Goal: Complete application form

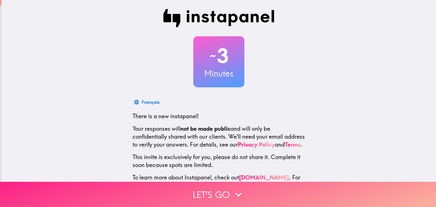
click at [229, 193] on button "Let's go" at bounding box center [218, 194] width 436 height 25
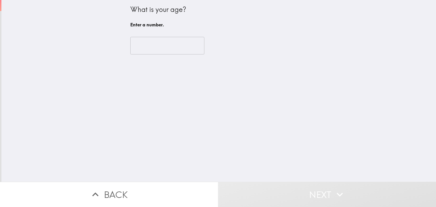
click at [181, 46] on input "number" at bounding box center [167, 46] width 74 height 18
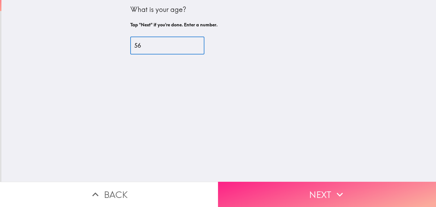
type input "56"
click at [318, 186] on button "Next" at bounding box center [327, 194] width 218 height 25
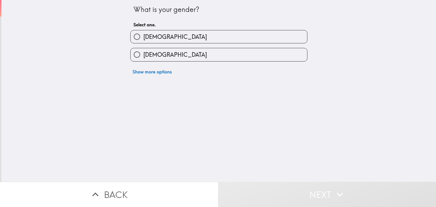
click at [207, 35] on label "[DEMOGRAPHIC_DATA]" at bounding box center [219, 36] width 177 height 13
click at [143, 35] on input "[DEMOGRAPHIC_DATA]" at bounding box center [137, 36] width 13 height 13
radio input "true"
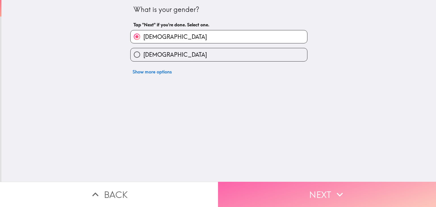
click at [293, 194] on button "Next" at bounding box center [327, 194] width 218 height 25
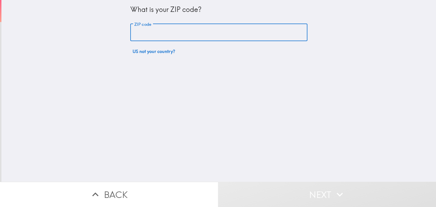
click at [196, 37] on input "ZIP code" at bounding box center [218, 33] width 177 height 18
type input "85629"
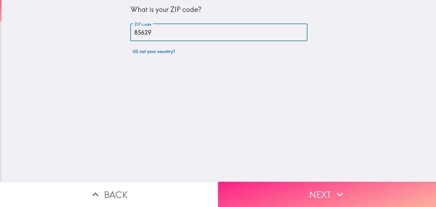
click at [281, 185] on button "Next" at bounding box center [327, 194] width 218 height 25
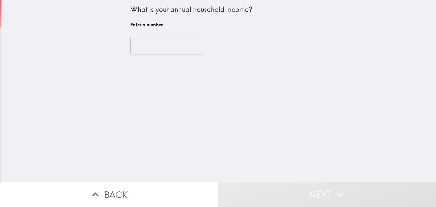
click at [152, 49] on input "number" at bounding box center [167, 46] width 74 height 18
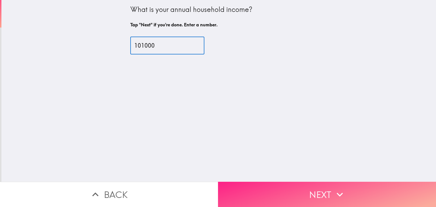
type input "101000"
click at [303, 191] on button "Next" at bounding box center [327, 194] width 218 height 25
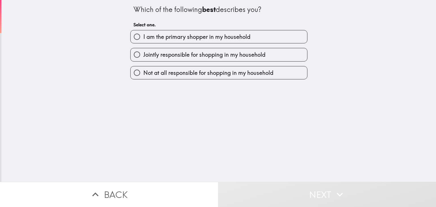
click at [269, 35] on label "I am the primary shopper in my household" at bounding box center [219, 36] width 177 height 13
click at [143, 35] on input "I am the primary shopper in my household" at bounding box center [137, 36] width 13 height 13
radio input "true"
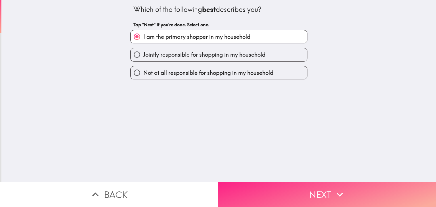
click at [300, 191] on button "Next" at bounding box center [327, 194] width 218 height 25
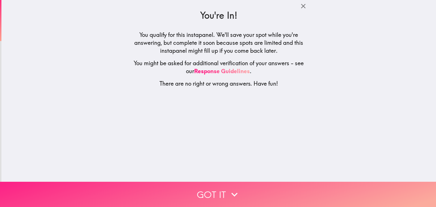
click at [218, 200] on button "Got it" at bounding box center [218, 194] width 436 height 25
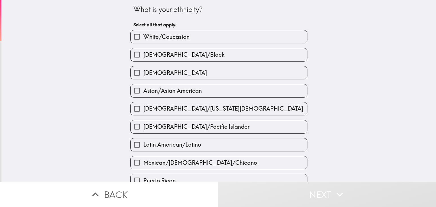
click at [207, 33] on label "White/Caucasian" at bounding box center [219, 36] width 177 height 13
click at [143, 33] on input "White/Caucasian" at bounding box center [137, 36] width 13 height 13
checkbox input "true"
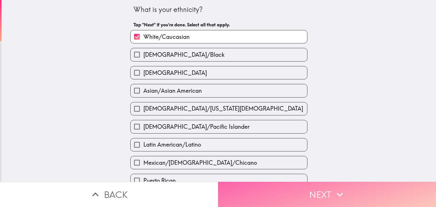
click at [281, 182] on button "Next" at bounding box center [327, 194] width 218 height 25
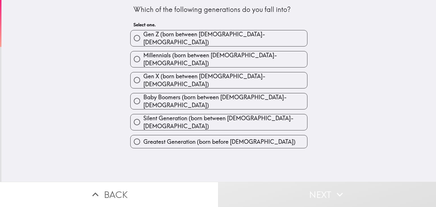
click at [244, 74] on label "Gen X (born between [DEMOGRAPHIC_DATA]-[DEMOGRAPHIC_DATA])" at bounding box center [219, 80] width 177 height 16
click at [143, 74] on input "Gen X (born between [DEMOGRAPHIC_DATA]-[DEMOGRAPHIC_DATA])" at bounding box center [137, 80] width 13 height 13
radio input "true"
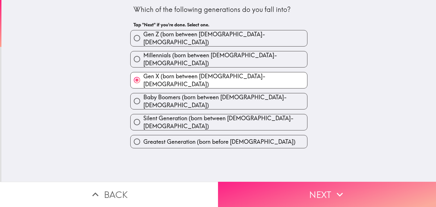
click at [272, 182] on button "Next" at bounding box center [327, 194] width 218 height 25
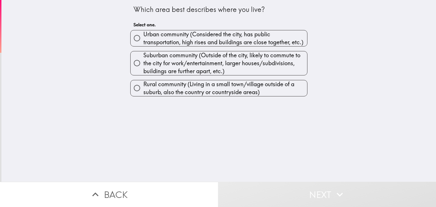
click at [254, 68] on span "Suburban community (Outside of the city, likely to commute to the city for work…" at bounding box center [225, 63] width 164 height 24
click at [143, 68] on input "Suburban community (Outside of the city, likely to commute to the city for work…" at bounding box center [137, 63] width 13 height 13
radio input "true"
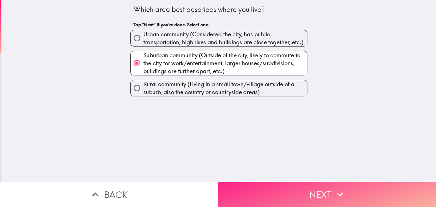
click at [282, 189] on button "Next" at bounding box center [327, 194] width 218 height 25
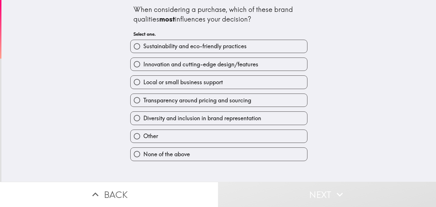
click at [244, 95] on label "Transparency around pricing and sourcing" at bounding box center [219, 100] width 177 height 13
click at [143, 95] on input "Transparency around pricing and sourcing" at bounding box center [137, 100] width 13 height 13
radio input "true"
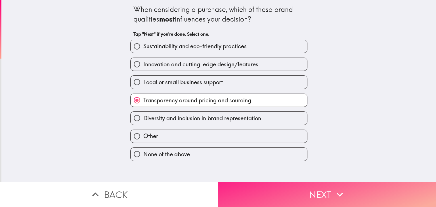
click at [278, 195] on button "Next" at bounding box center [327, 194] width 218 height 25
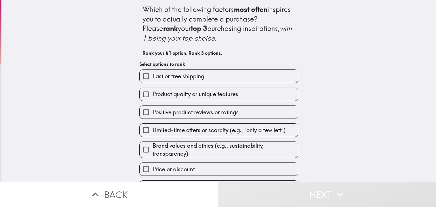
click at [260, 78] on label "Fast or free shipping" at bounding box center [219, 76] width 158 height 13
click at [152, 78] on input "Fast or free shipping" at bounding box center [146, 76] width 13 height 13
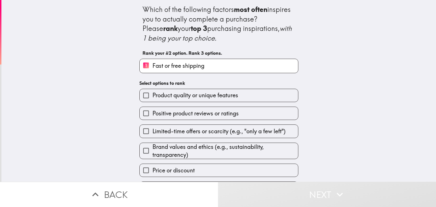
click at [252, 69] on label "1 Fast or free shipping" at bounding box center [219, 66] width 158 height 14
click at [152, 69] on input "1 Fast or free shipping" at bounding box center [146, 66] width 13 height 14
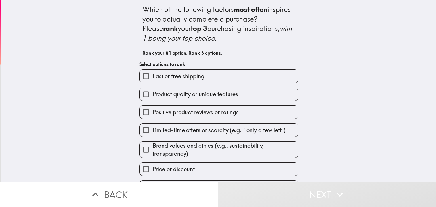
click at [250, 95] on label "Product quality or unique features" at bounding box center [219, 94] width 158 height 13
click at [152, 95] on input "Product quality or unique features" at bounding box center [146, 94] width 13 height 13
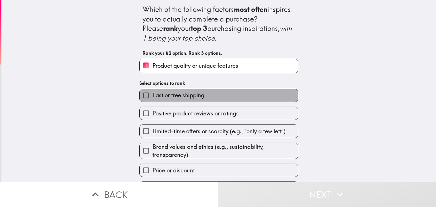
click at [237, 92] on label "Fast or free shipping" at bounding box center [219, 95] width 158 height 13
click at [152, 92] on input "Fast or free shipping" at bounding box center [146, 95] width 13 height 13
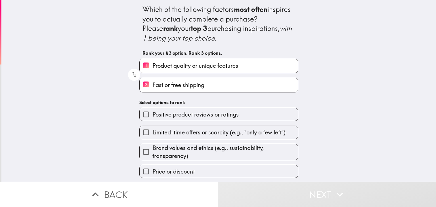
click at [238, 112] on span "Positive product reviews or ratings" at bounding box center [195, 115] width 86 height 8
click at [152, 112] on input "Positive product reviews or ratings" at bounding box center [146, 114] width 13 height 13
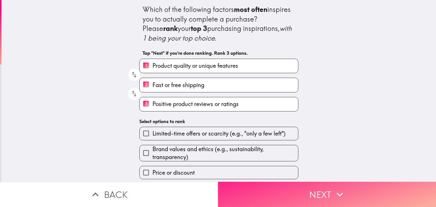
click at [254, 186] on button "Next" at bounding box center [327, 194] width 218 height 25
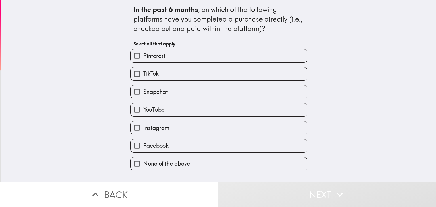
click at [288, 124] on label "Instagram" at bounding box center [219, 127] width 177 height 13
click at [143, 124] on input "Instagram" at bounding box center [137, 127] width 13 height 13
checkbox input "true"
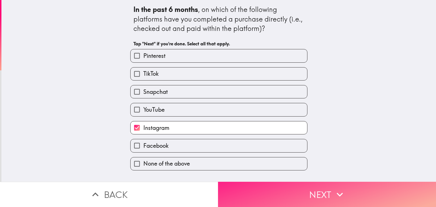
click at [311, 186] on button "Next" at bounding box center [327, 194] width 218 height 25
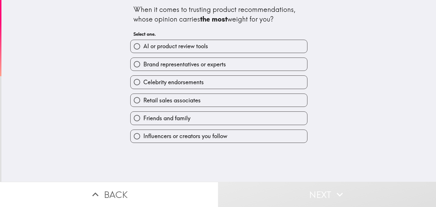
click at [292, 114] on label "Friends and family" at bounding box center [219, 118] width 177 height 13
click at [143, 114] on input "Friends and family" at bounding box center [137, 118] width 13 height 13
radio input "true"
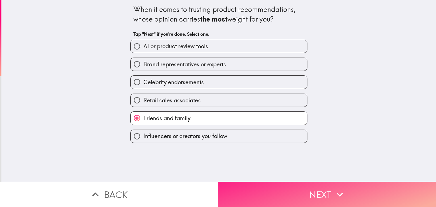
click at [295, 188] on button "Next" at bounding box center [327, 194] width 218 height 25
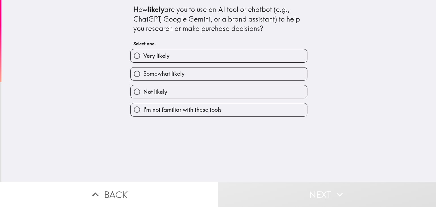
click at [272, 80] on label "Somewhat likely" at bounding box center [219, 74] width 177 height 13
click at [143, 80] on input "Somewhat likely" at bounding box center [137, 74] width 13 height 13
radio input "true"
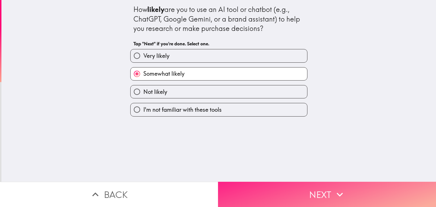
click at [284, 189] on button "Next" at bounding box center [327, 194] width 218 height 25
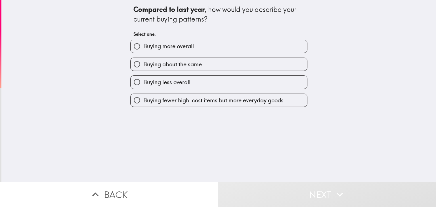
click at [254, 81] on label "Buying less overall" at bounding box center [219, 82] width 177 height 13
click at [143, 81] on input "Buying less overall" at bounding box center [137, 82] width 13 height 13
radio input "true"
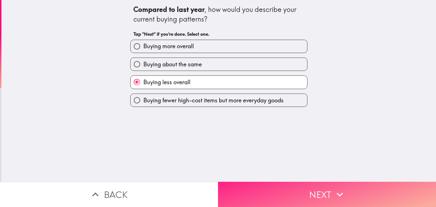
click at [259, 184] on button "Next" at bounding box center [327, 194] width 218 height 25
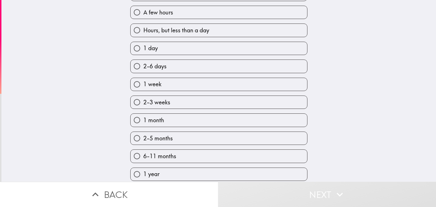
scroll to position [90, 0]
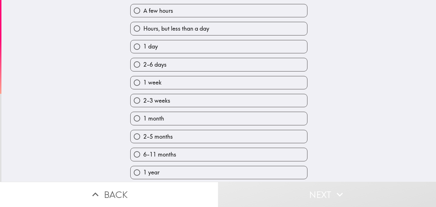
click at [289, 24] on label "Hours, but less than a day" at bounding box center [219, 28] width 177 height 13
click at [143, 24] on input "Hours, but less than a day" at bounding box center [137, 28] width 13 height 13
radio input "true"
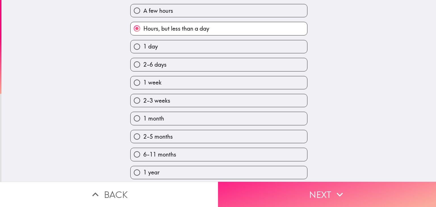
click at [315, 194] on button "Next" at bounding box center [327, 194] width 218 height 25
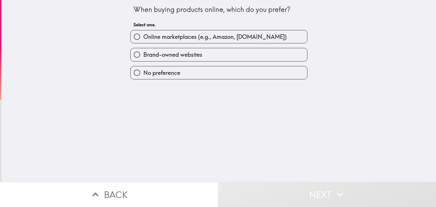
click at [254, 71] on label "No preference" at bounding box center [219, 72] width 177 height 13
click at [143, 71] on input "No preference" at bounding box center [137, 72] width 13 height 13
radio input "true"
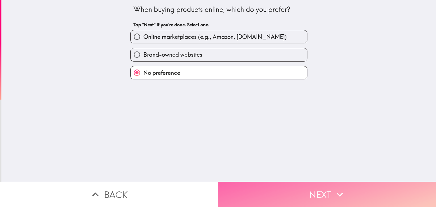
click at [279, 190] on button "Next" at bounding box center [327, 194] width 218 height 25
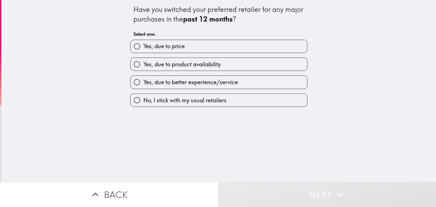
click at [283, 98] on label "No, I stick with my usual retailers" at bounding box center [219, 100] width 177 height 13
click at [143, 98] on input "No, I stick with my usual retailers" at bounding box center [137, 100] width 13 height 13
radio input "true"
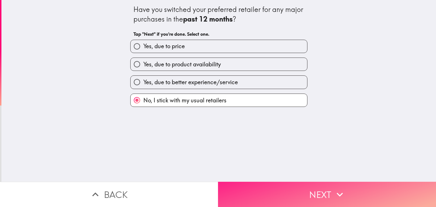
click at [293, 187] on button "Next" at bounding box center [327, 194] width 218 height 25
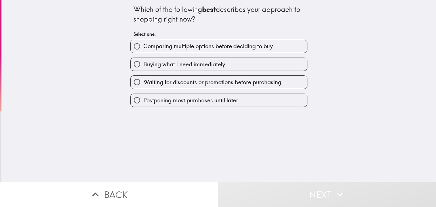
click at [269, 54] on div "Buying what I need immediately" at bounding box center [217, 62] width 182 height 18
click at [154, 45] on span "Comparing multiple options before deciding to buy" at bounding box center [207, 46] width 129 height 8
click at [143, 45] on input "Comparing multiple options before deciding to buy" at bounding box center [137, 46] width 13 height 13
radio input "true"
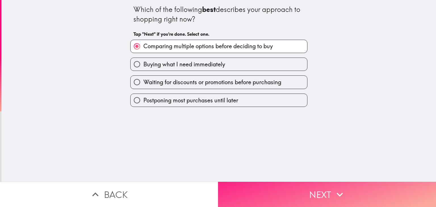
click at [242, 195] on button "Next" at bounding box center [327, 194] width 218 height 25
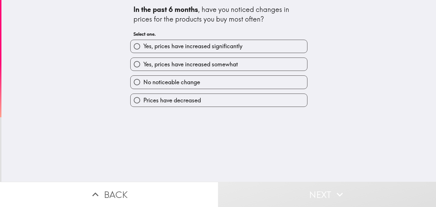
click at [211, 47] on span "Yes, prices have increased significantly" at bounding box center [192, 46] width 99 height 8
click at [143, 47] on input "Yes, prices have increased significantly" at bounding box center [137, 46] width 13 height 13
radio input "true"
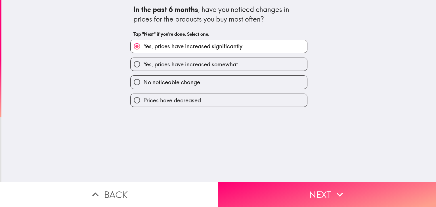
click at [196, 64] on span "Yes, prices have increased somewhat" at bounding box center [190, 64] width 95 height 8
click at [143, 64] on input "Yes, prices have increased somewhat" at bounding box center [137, 64] width 13 height 13
radio input "true"
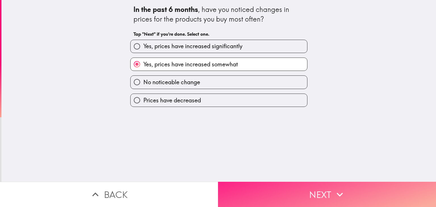
click at [256, 186] on button "Next" at bounding box center [327, 194] width 218 height 25
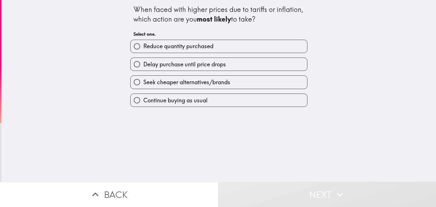
click at [208, 46] on span "Reduce quantity purchased" at bounding box center [178, 46] width 70 height 8
click at [143, 46] on input "Reduce quantity purchased" at bounding box center [137, 46] width 13 height 13
radio input "true"
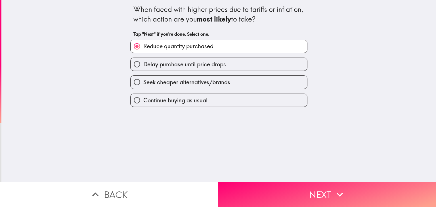
click at [202, 83] on span "Seek cheaper alternatives/brands" at bounding box center [186, 82] width 87 height 8
click at [143, 83] on input "Seek cheaper alternatives/brands" at bounding box center [137, 82] width 13 height 13
radio input "true"
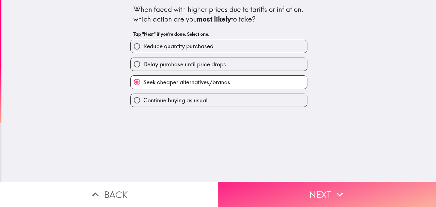
click at [231, 186] on button "Next" at bounding box center [327, 194] width 218 height 25
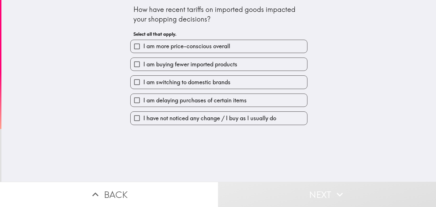
click at [241, 39] on div "I am more price-conscious overall" at bounding box center [217, 44] width 182 height 18
click at [238, 47] on label "I am more price-conscious overall" at bounding box center [219, 46] width 177 height 13
click at [143, 47] on input "I am more price-conscious overall" at bounding box center [137, 46] width 13 height 13
checkbox input "true"
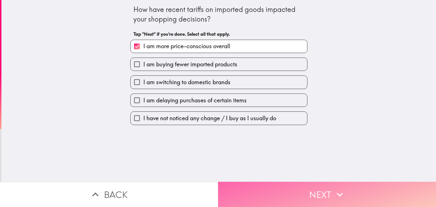
click at [240, 200] on button "Next" at bounding box center [327, 194] width 218 height 25
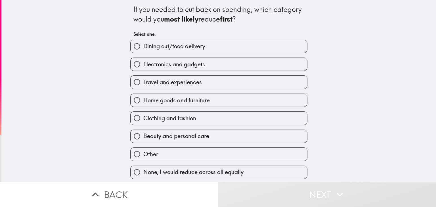
click at [259, 44] on label "Dining out/food delivery" at bounding box center [219, 46] width 177 height 13
click at [143, 44] on input "Dining out/food delivery" at bounding box center [137, 46] width 13 height 13
radio input "true"
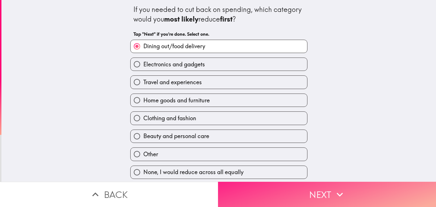
click at [269, 192] on button "Next" at bounding box center [327, 194] width 218 height 25
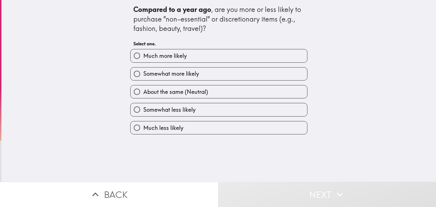
click at [288, 103] on label "Somewhat less likely" at bounding box center [219, 109] width 177 height 13
click at [143, 103] on input "Somewhat less likely" at bounding box center [137, 109] width 13 height 13
radio input "true"
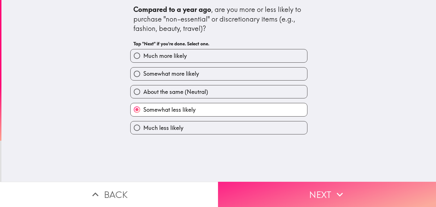
click at [288, 193] on button "Next" at bounding box center [327, 194] width 218 height 25
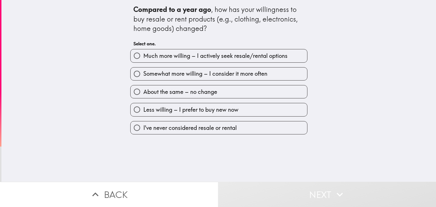
click at [285, 90] on label "About the same – no change" at bounding box center [219, 91] width 177 height 13
click at [143, 90] on input "About the same – no change" at bounding box center [137, 91] width 13 height 13
radio input "true"
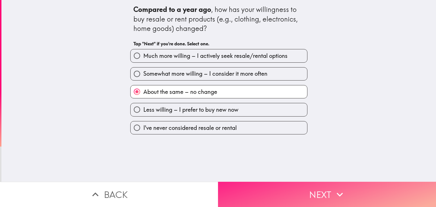
click at [287, 185] on button "Next" at bounding box center [327, 194] width 218 height 25
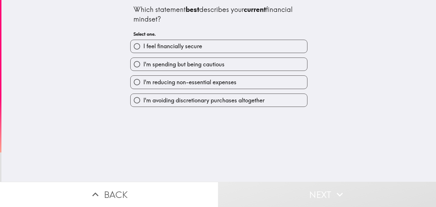
click at [284, 82] on label "I'm reducing non-essential expenses" at bounding box center [219, 82] width 177 height 13
click at [143, 82] on input "I'm reducing non-essential expenses" at bounding box center [137, 82] width 13 height 13
radio input "true"
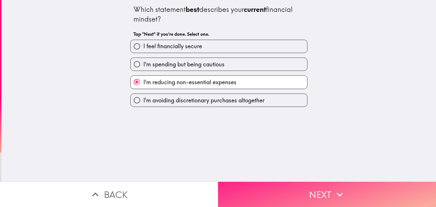
click at [284, 184] on button "Next" at bounding box center [327, 194] width 218 height 25
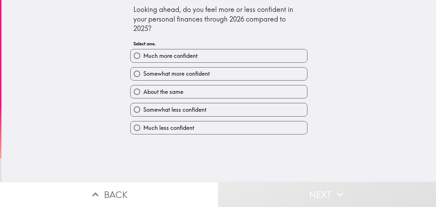
click at [241, 109] on label "Somewhat less confident" at bounding box center [219, 109] width 177 height 13
click at [143, 109] on input "Somewhat less confident" at bounding box center [137, 109] width 13 height 13
radio input "true"
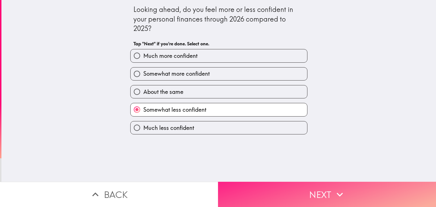
click at [252, 185] on button "Next" at bounding box center [327, 194] width 218 height 25
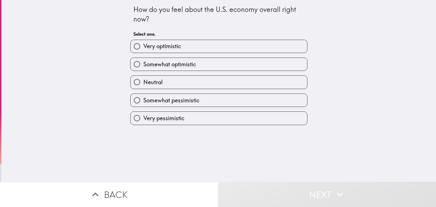
click at [238, 102] on label "Somewhat pessimistic" at bounding box center [219, 100] width 177 height 13
click at [143, 102] on input "Somewhat pessimistic" at bounding box center [137, 100] width 13 height 13
radio input "true"
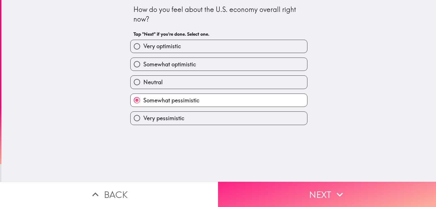
click at [256, 186] on button "Next" at bounding box center [327, 194] width 218 height 25
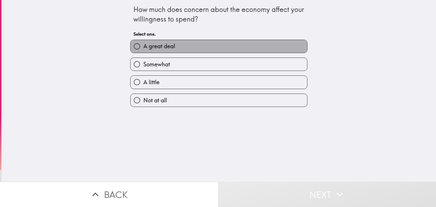
click at [237, 51] on label "A great deal" at bounding box center [219, 46] width 177 height 13
click at [143, 51] on input "A great deal" at bounding box center [137, 46] width 13 height 13
radio input "true"
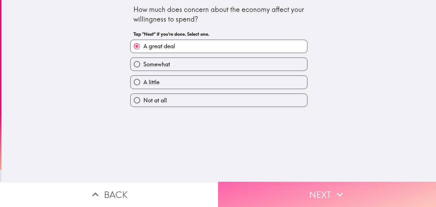
click at [280, 191] on button "Next" at bounding box center [327, 194] width 218 height 25
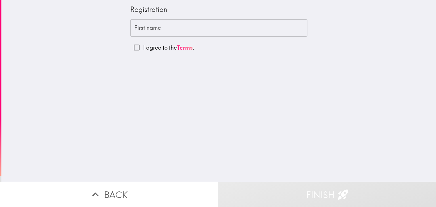
click at [157, 26] on div "First name First name" at bounding box center [218, 28] width 177 height 18
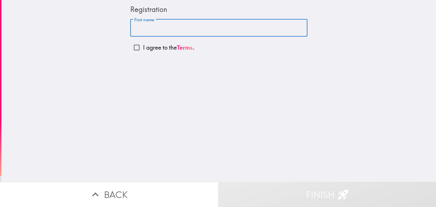
type input "[PERSON_NAME]"
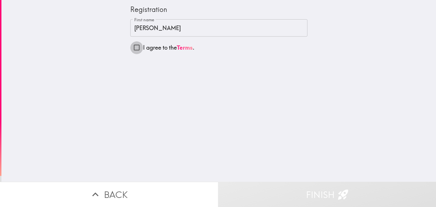
click at [135, 49] on input "I agree to the Terms ." at bounding box center [136, 47] width 13 height 13
checkbox input "true"
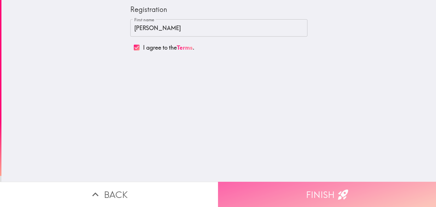
click at [255, 187] on button "Finish" at bounding box center [327, 194] width 218 height 25
